Goal: Information Seeking & Learning: Learn about a topic

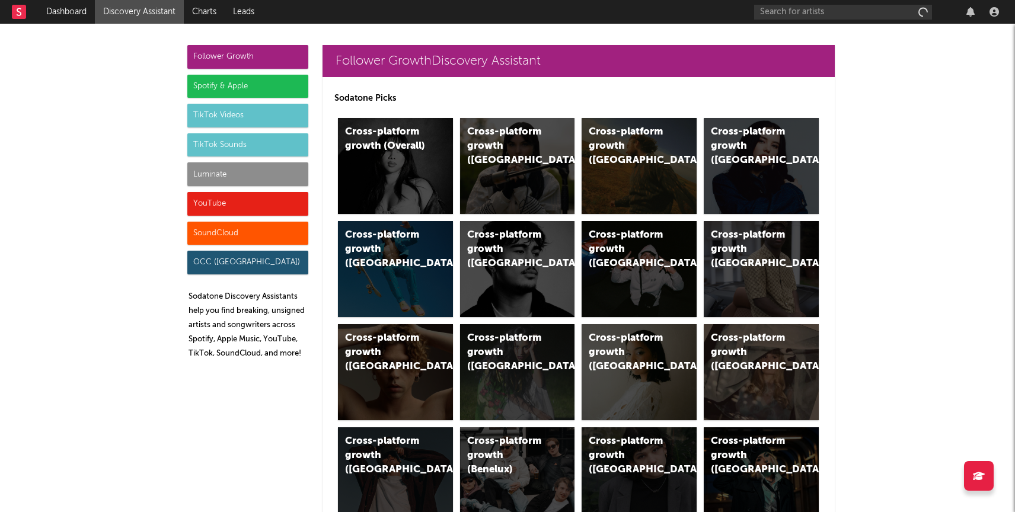
click at [239, 177] on div "Luminate" at bounding box center [247, 174] width 121 height 24
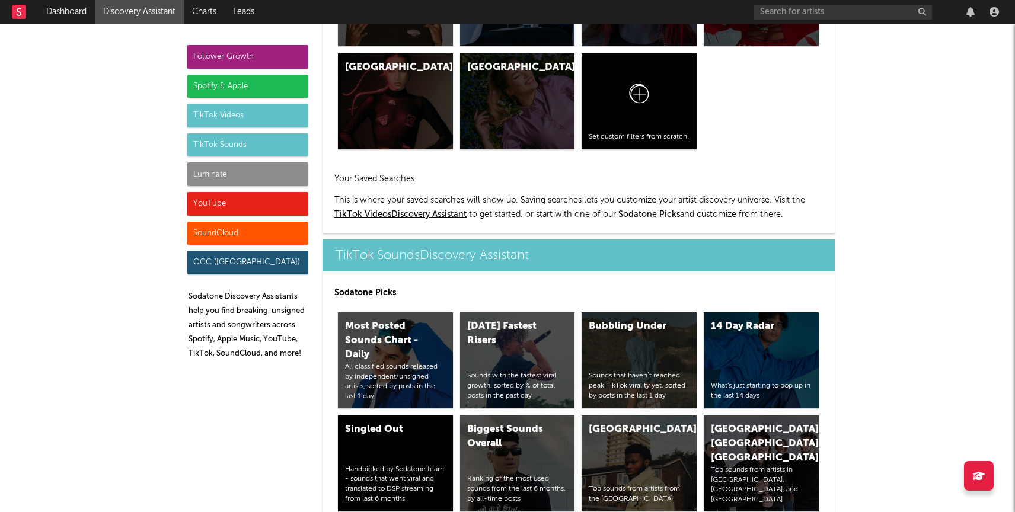
scroll to position [5262, 0]
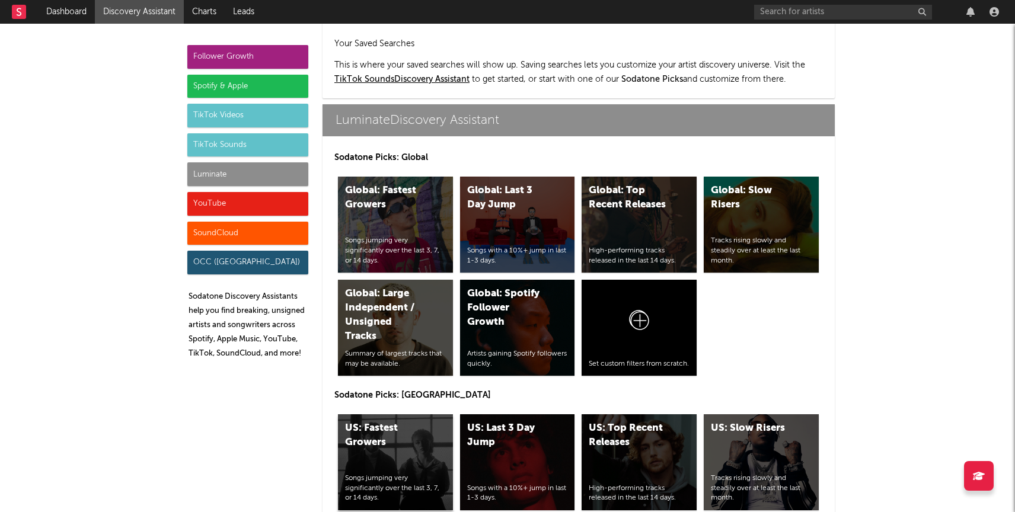
click at [398, 421] on div "US: Fastest Growers" at bounding box center [385, 435] width 81 height 28
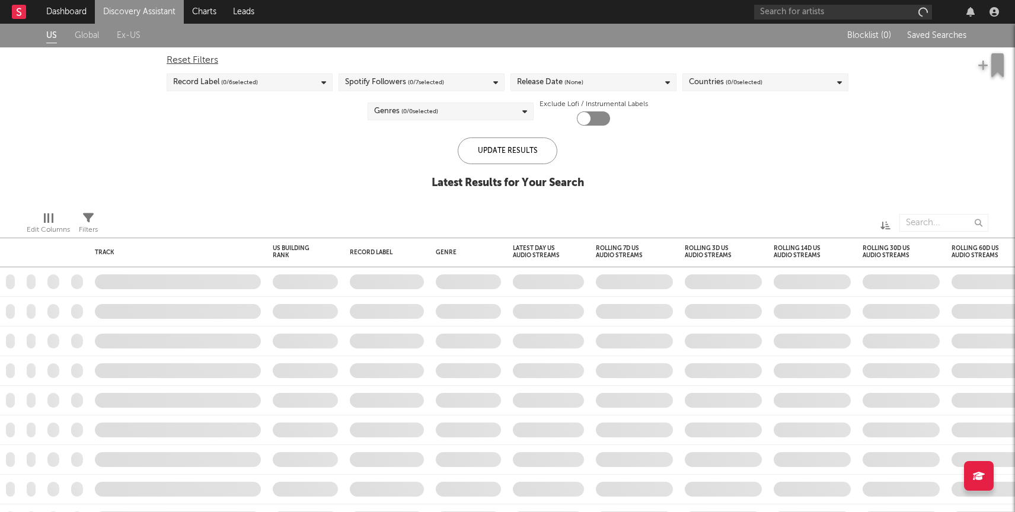
checkbox input "true"
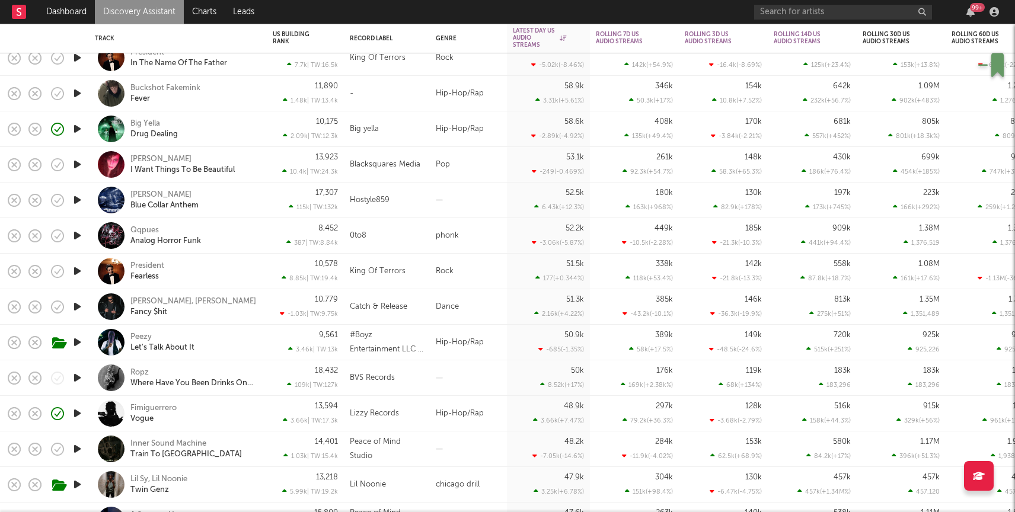
click at [75, 376] on icon "button" at bounding box center [77, 377] width 12 height 15
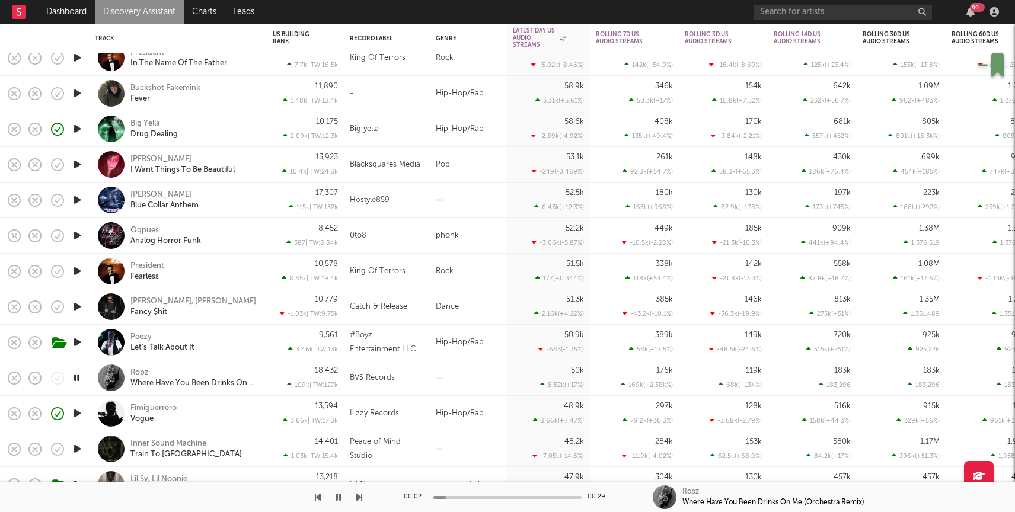
click at [489, 497] on div at bounding box center [507, 497] width 148 height 3
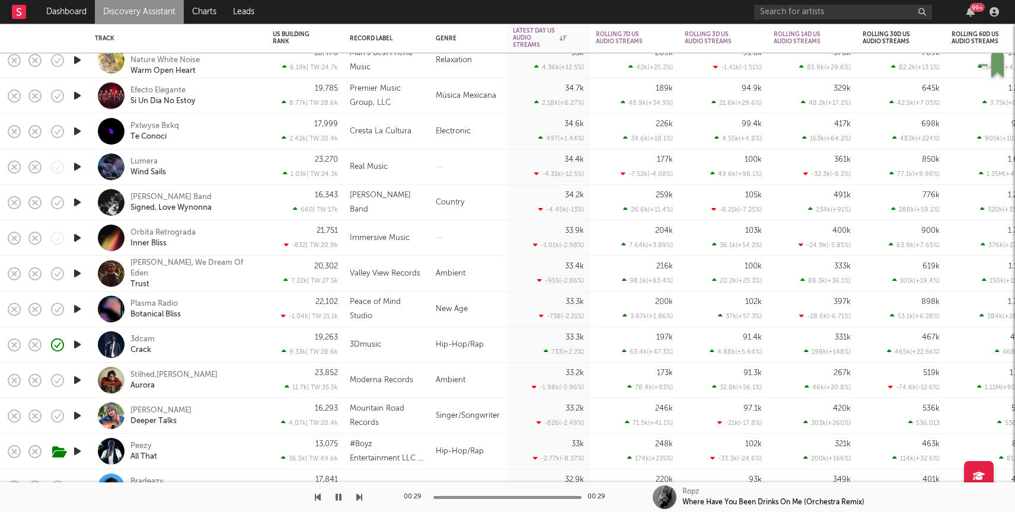
click at [123, 10] on link "Discovery Assistant" at bounding box center [139, 12] width 89 height 24
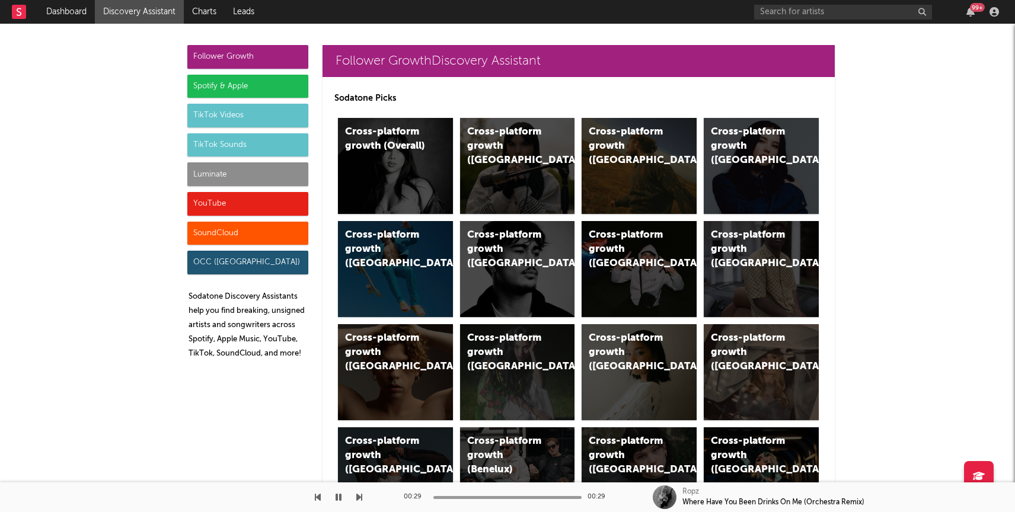
click at [234, 177] on div "Luminate" at bounding box center [247, 174] width 121 height 24
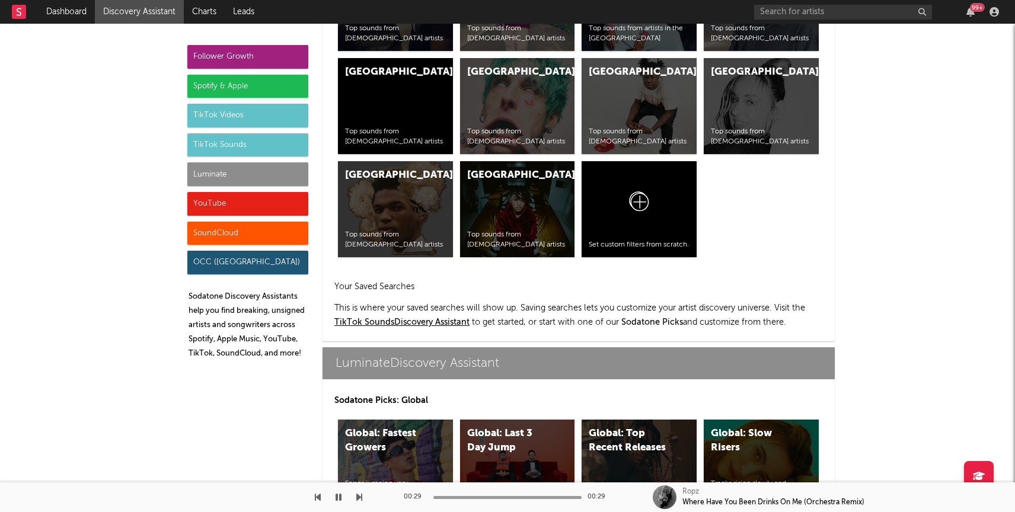
scroll to position [5262, 0]
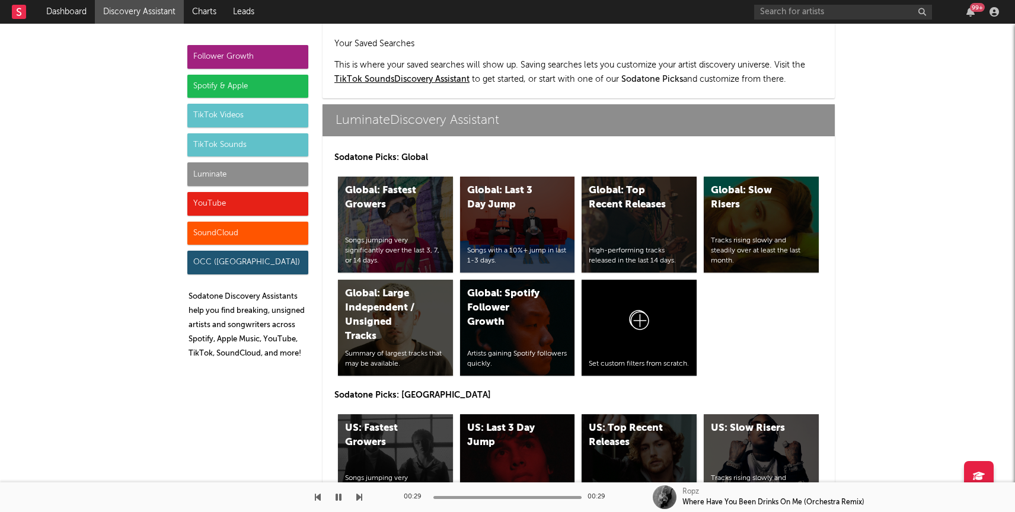
click at [617, 414] on div "US: Top Recent Releases High-performing tracks released in the last 14 days." at bounding box center [638, 462] width 115 height 96
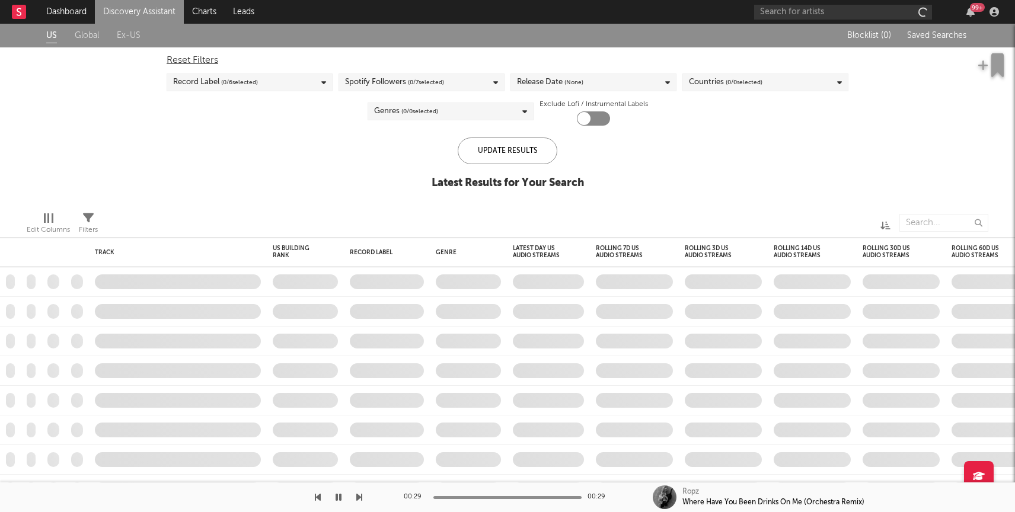
checkbox input "true"
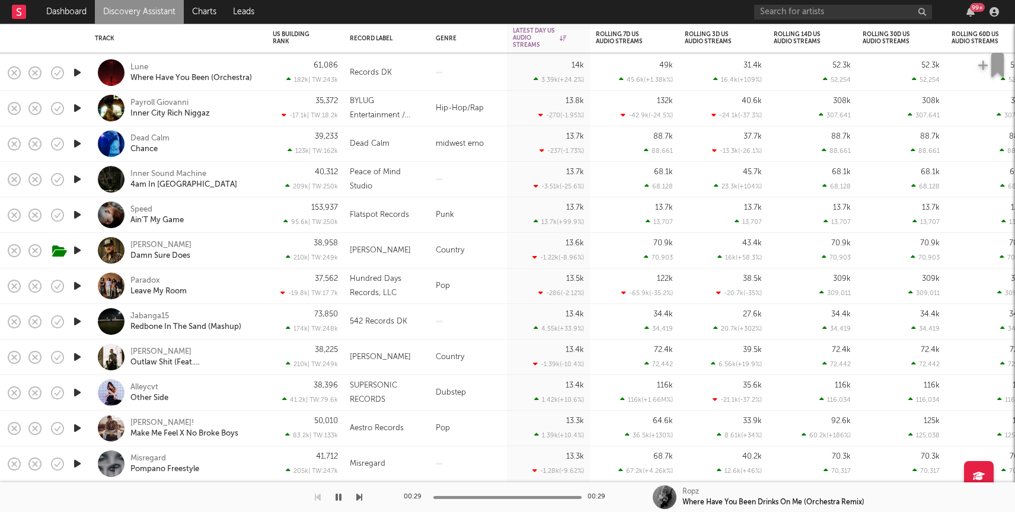
click at [78, 324] on icon "button" at bounding box center [77, 321] width 12 height 15
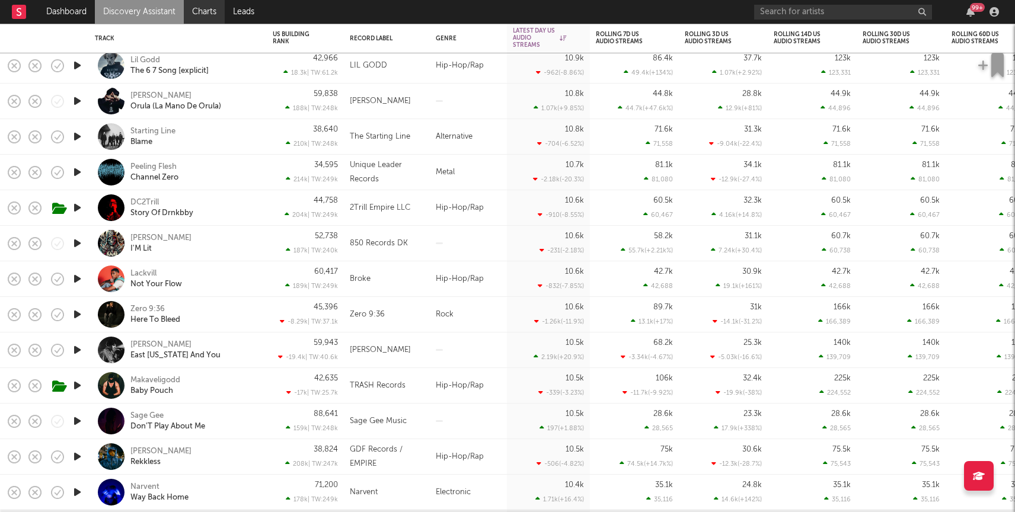
click at [195, 9] on link "Charts" at bounding box center [204, 12] width 41 height 24
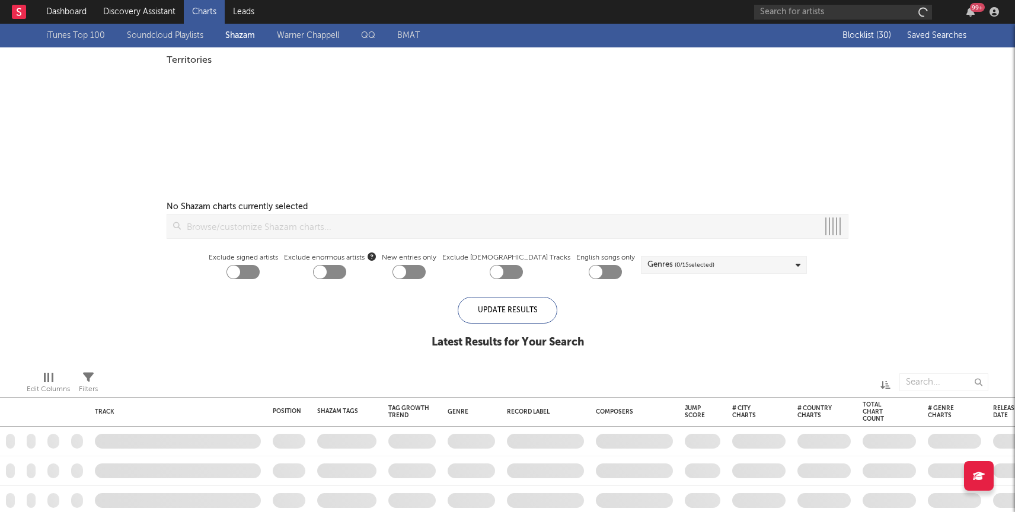
checkbox input "true"
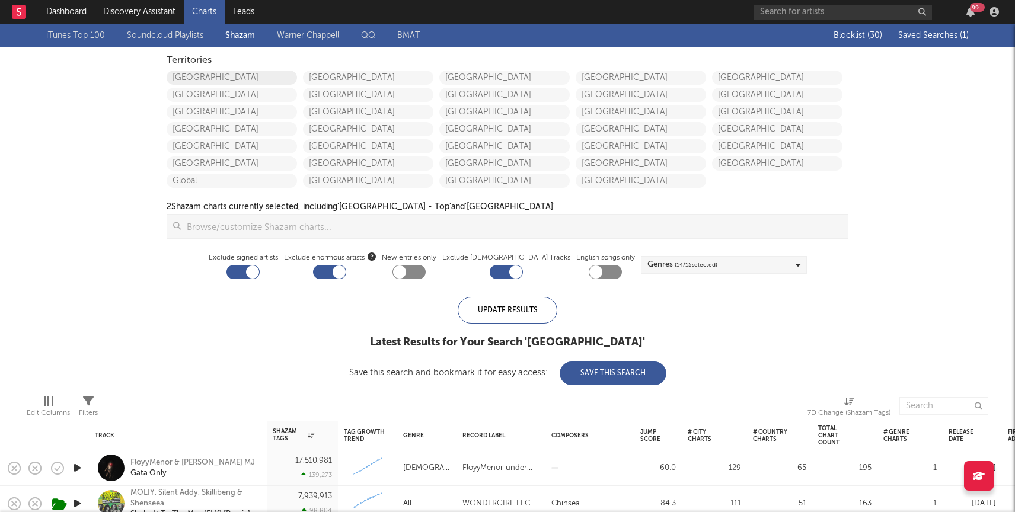
click at [190, 76] on link "[GEOGRAPHIC_DATA]" at bounding box center [232, 78] width 130 height 14
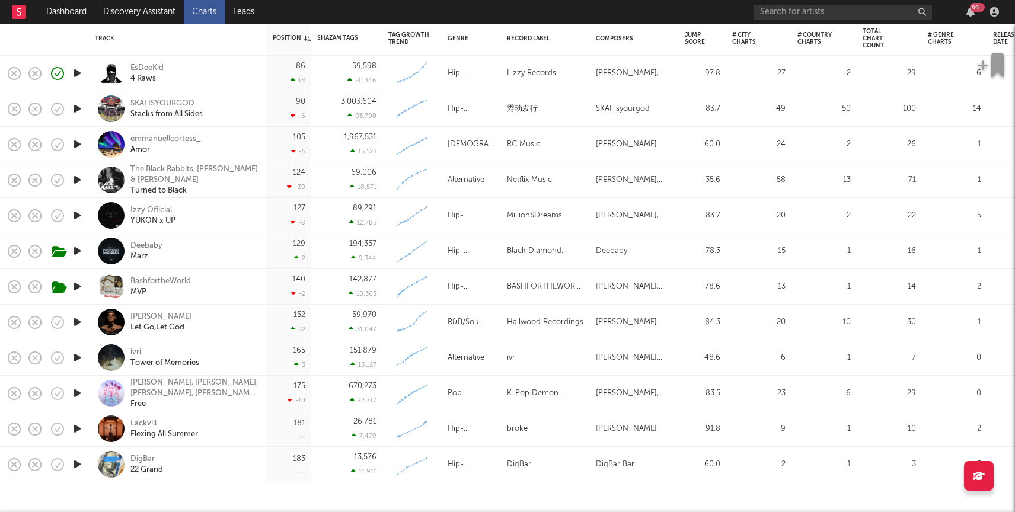
click at [79, 466] on icon "button" at bounding box center [77, 464] width 12 height 15
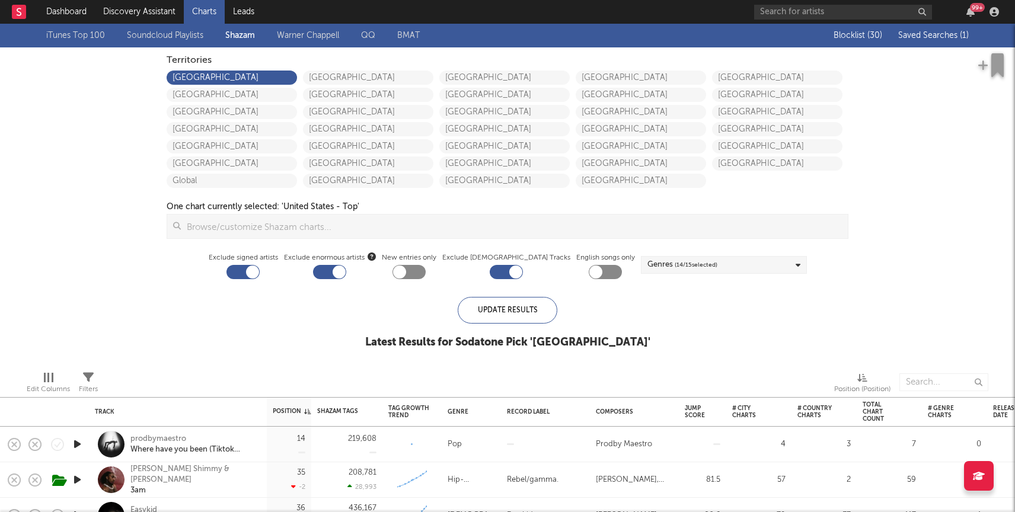
click at [931, 31] on button "Saved Searches ( 1 )" at bounding box center [931, 35] width 74 height 9
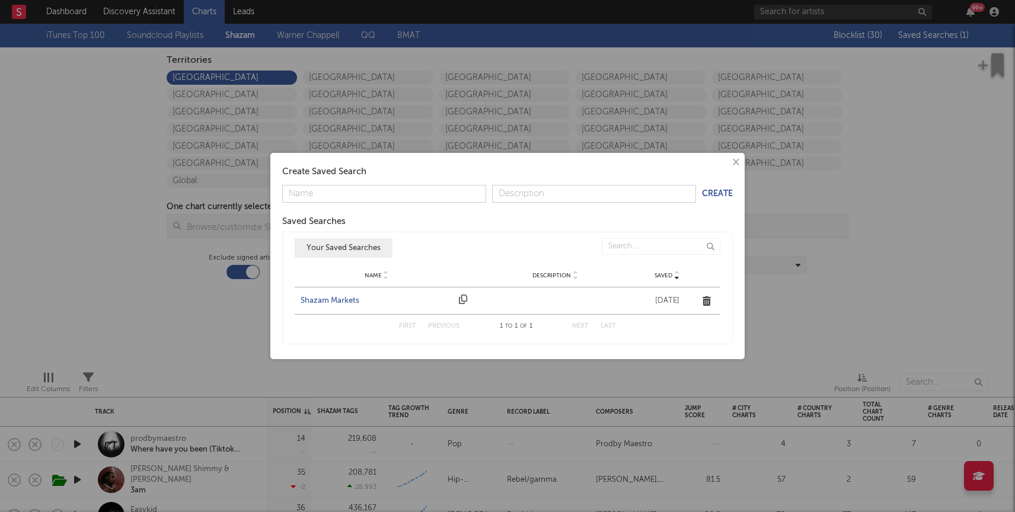
click at [330, 301] on div "Shazam Markets" at bounding box center [377, 301] width 152 height 12
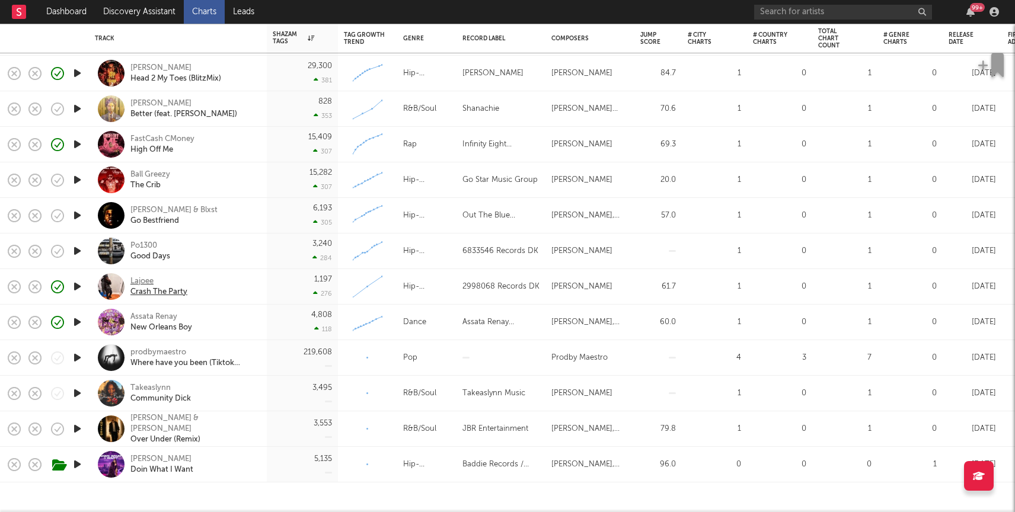
click at [141, 278] on div "Lajoee" at bounding box center [158, 281] width 57 height 11
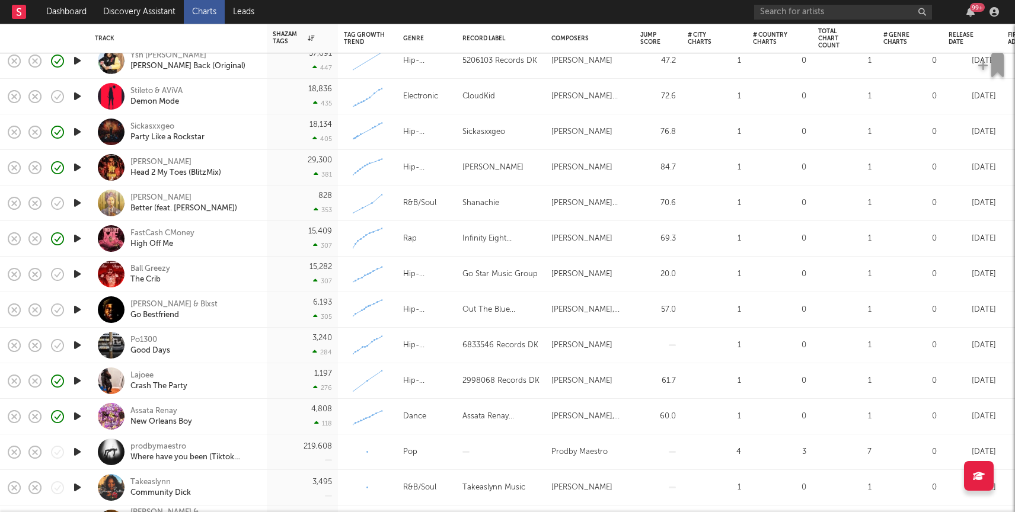
click at [78, 200] on icon "button" at bounding box center [77, 203] width 12 height 15
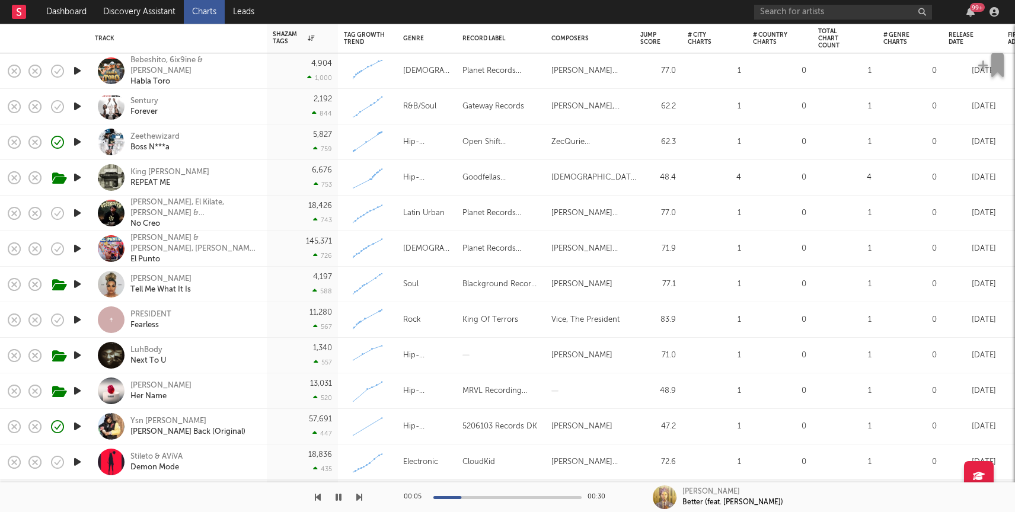
click at [79, 355] on icon "button" at bounding box center [77, 355] width 12 height 15
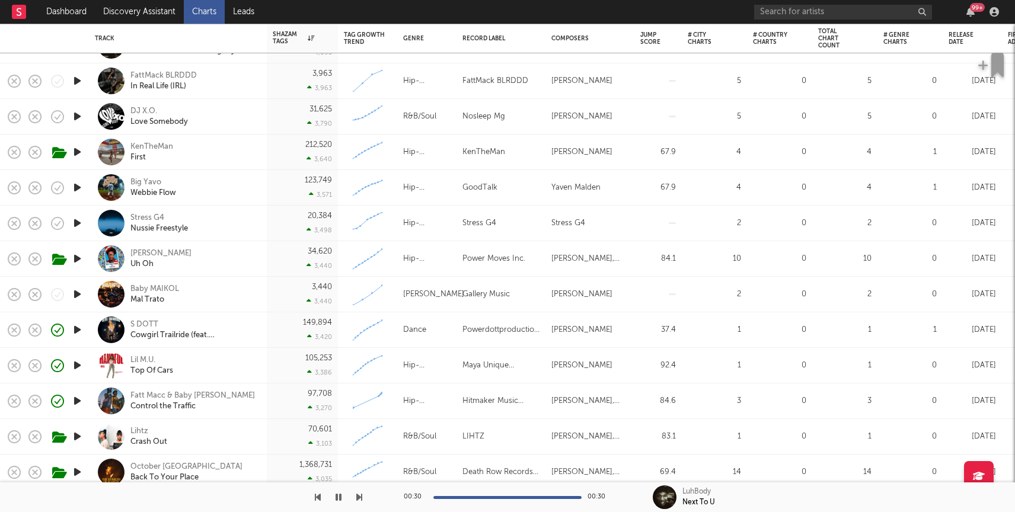
click at [78, 225] on icon "button" at bounding box center [77, 223] width 12 height 15
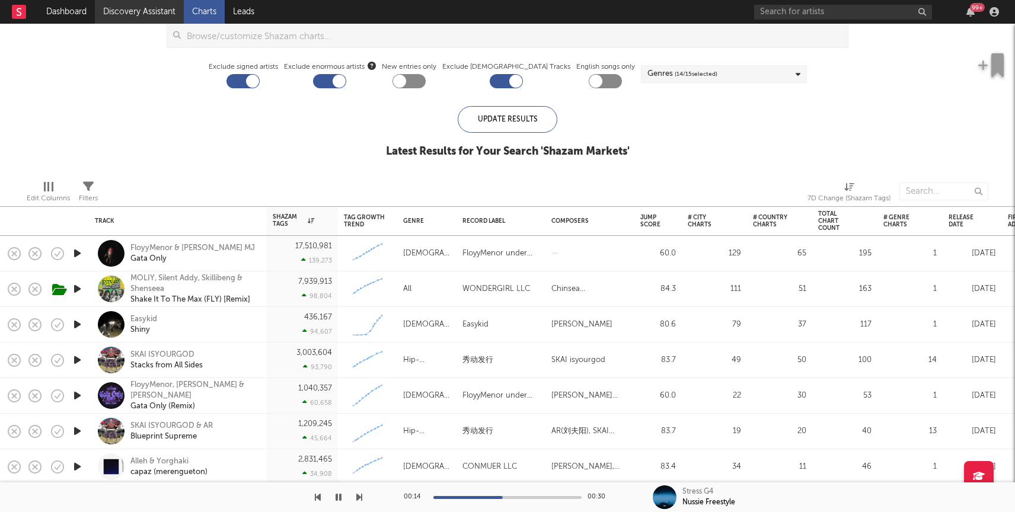
click at [148, 6] on link "Discovery Assistant" at bounding box center [139, 12] width 89 height 24
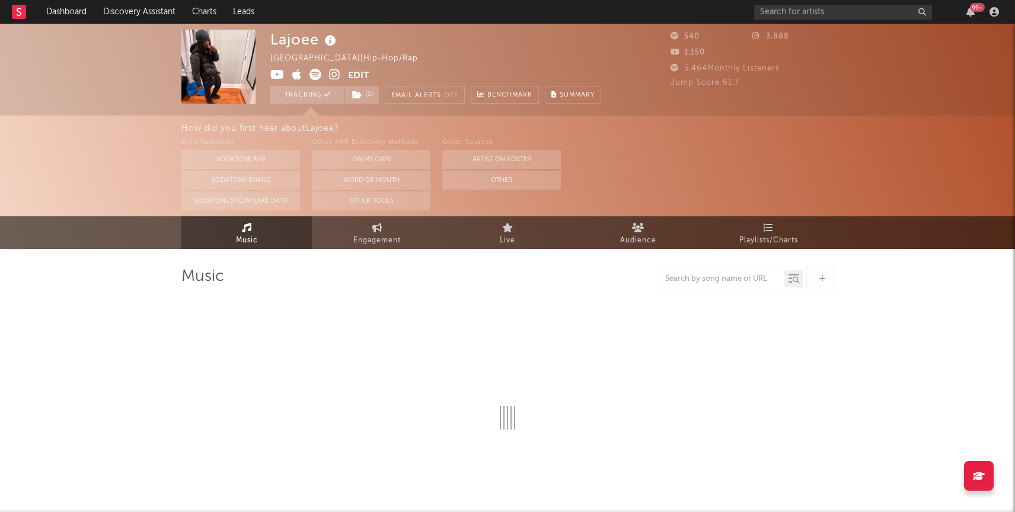
select select "6m"
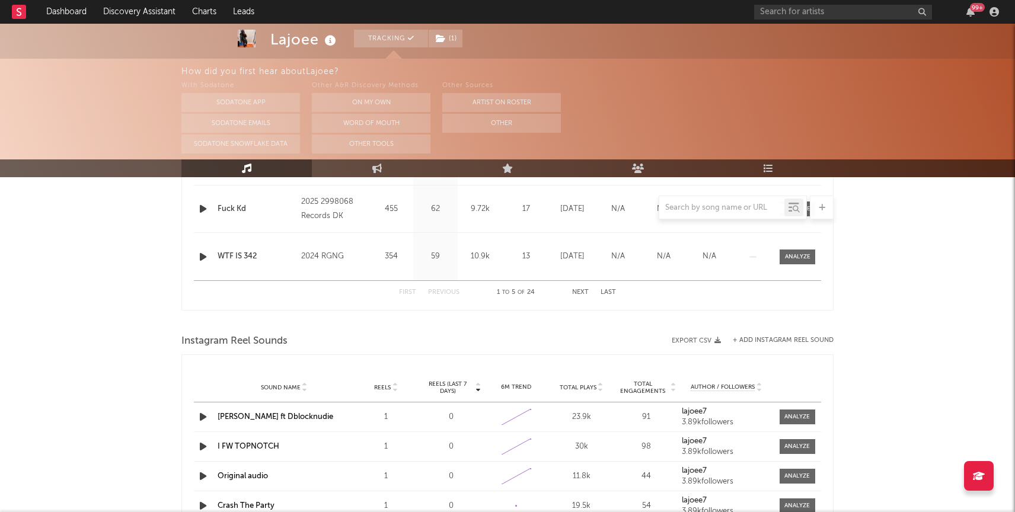
scroll to position [486, 0]
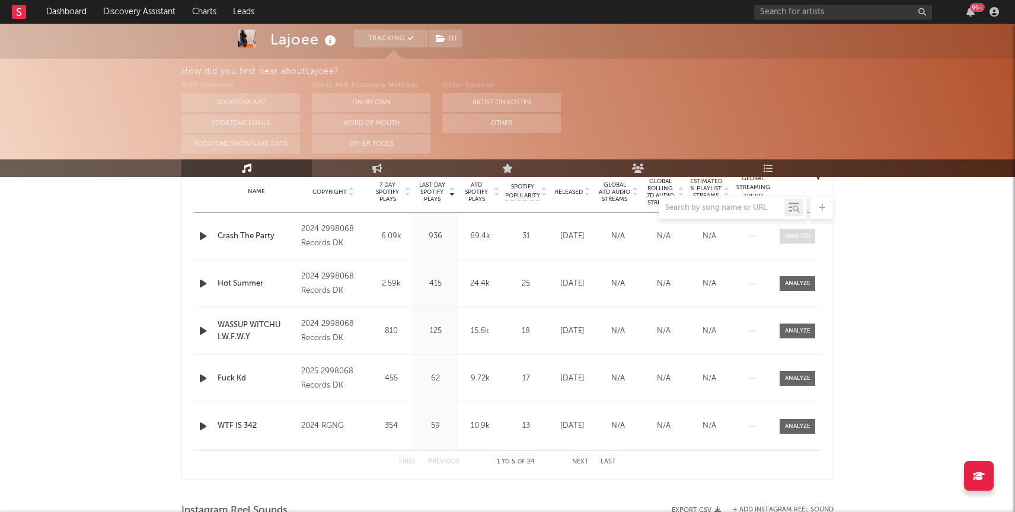
click at [782, 235] on span at bounding box center [797, 236] width 36 height 15
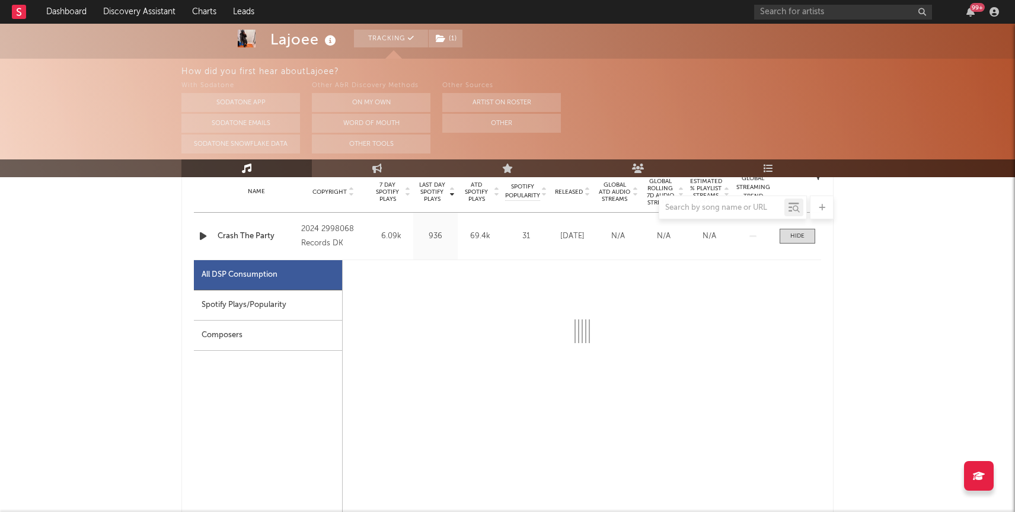
select select "1w"
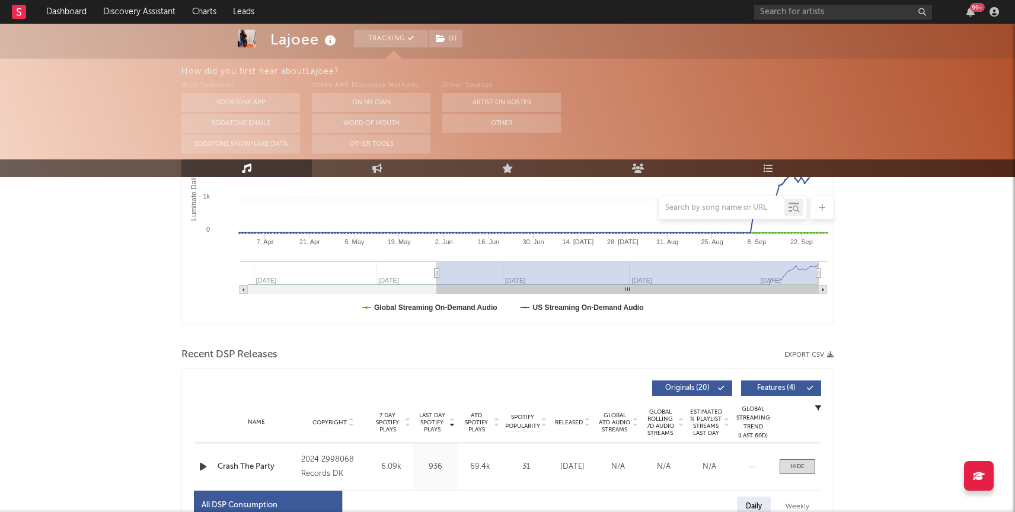
scroll to position [0, 0]
